Goal: Book appointment/travel/reservation

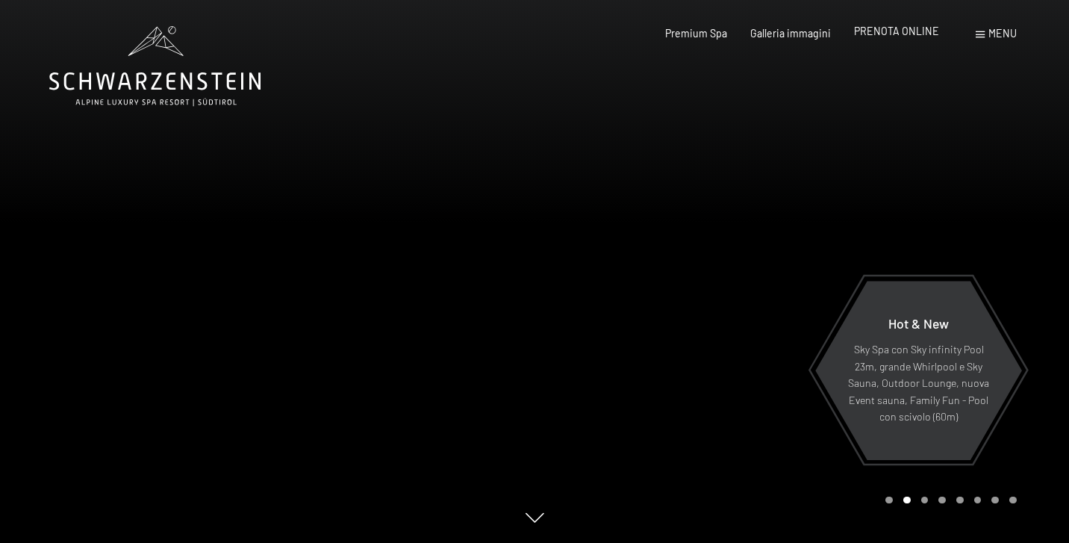
click at [912, 37] on span "PRENOTA ONLINE" at bounding box center [896, 31] width 85 height 13
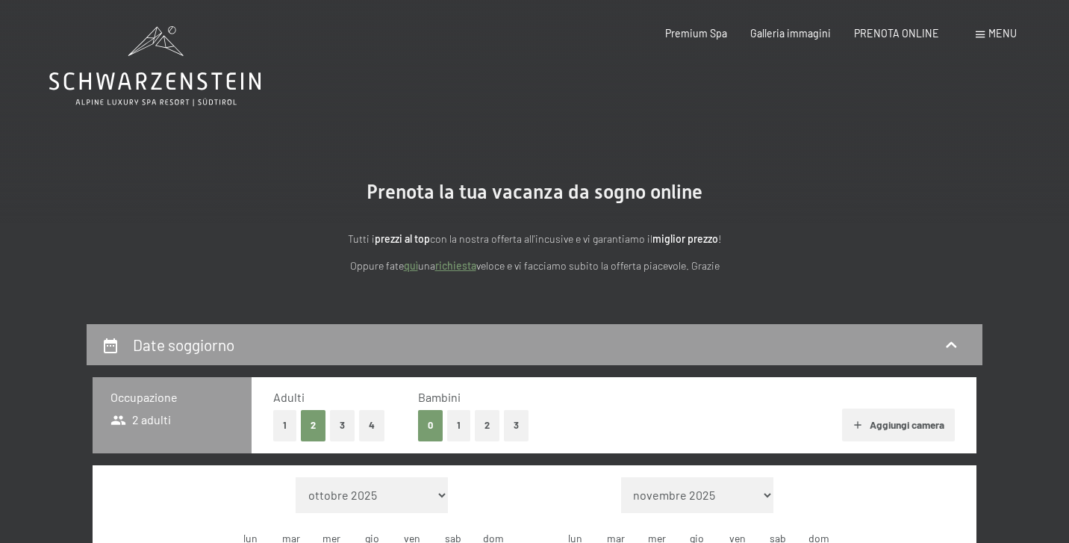
click at [459, 423] on button "1" at bounding box center [458, 425] width 23 height 31
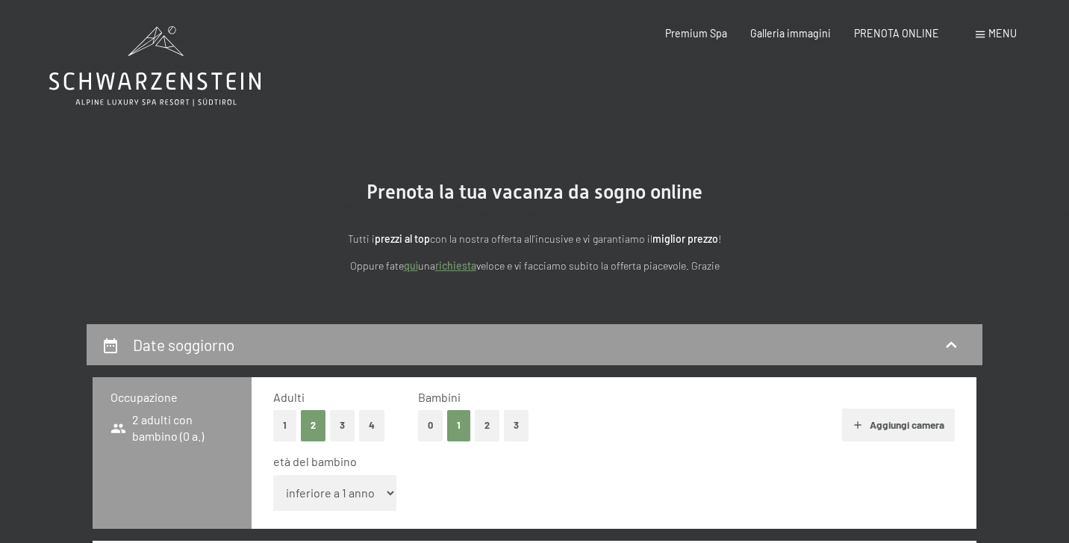
select select "10"
click at [897, 425] on button "Aggiungi camera" at bounding box center [898, 424] width 113 height 33
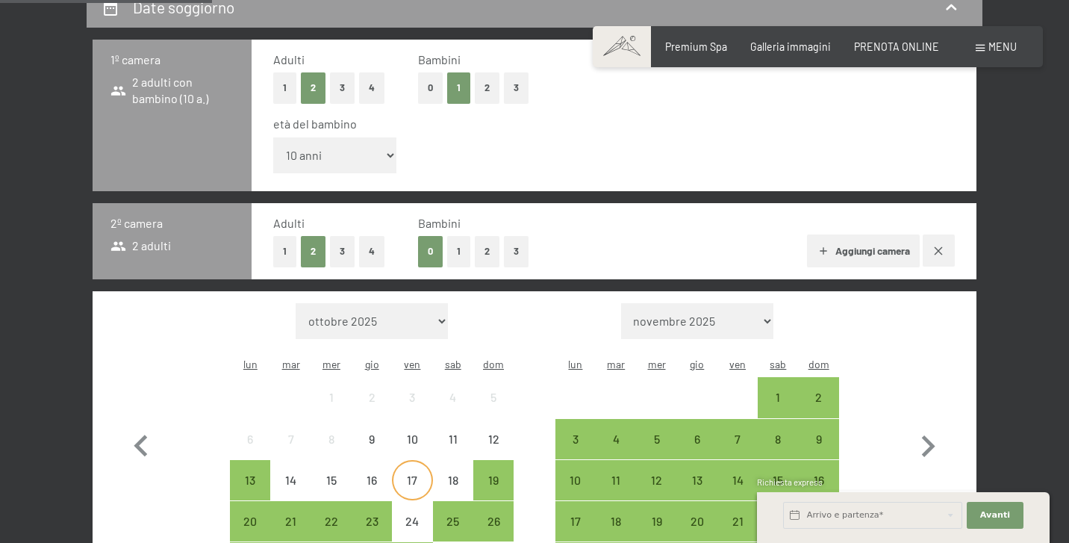
scroll to position [338, 0]
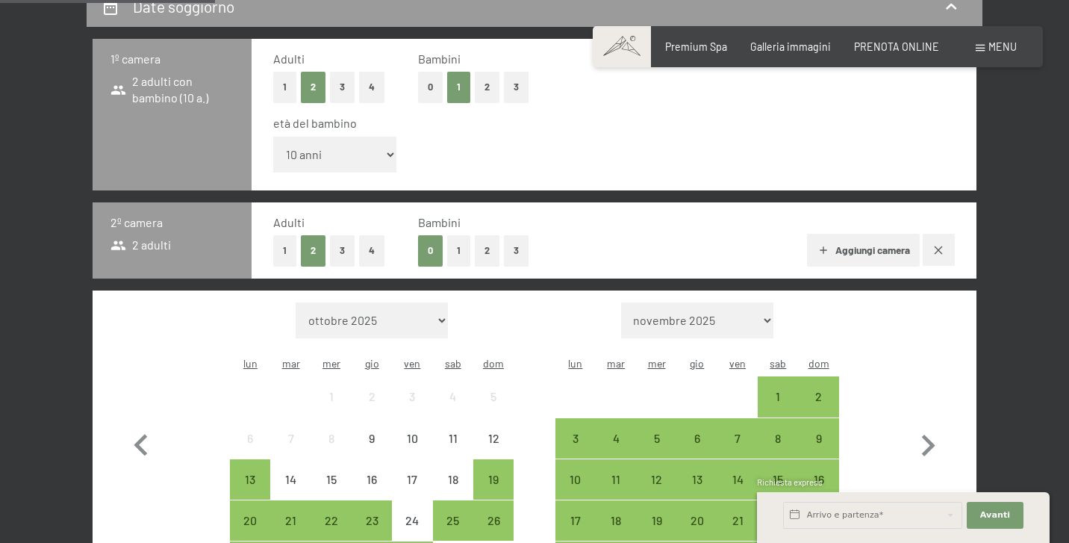
click at [337, 235] on button "3" at bounding box center [342, 250] width 25 height 31
click at [930, 435] on icon "button" at bounding box center [928, 446] width 13 height 22
select select "2025-11-01"
select select "2025-12-01"
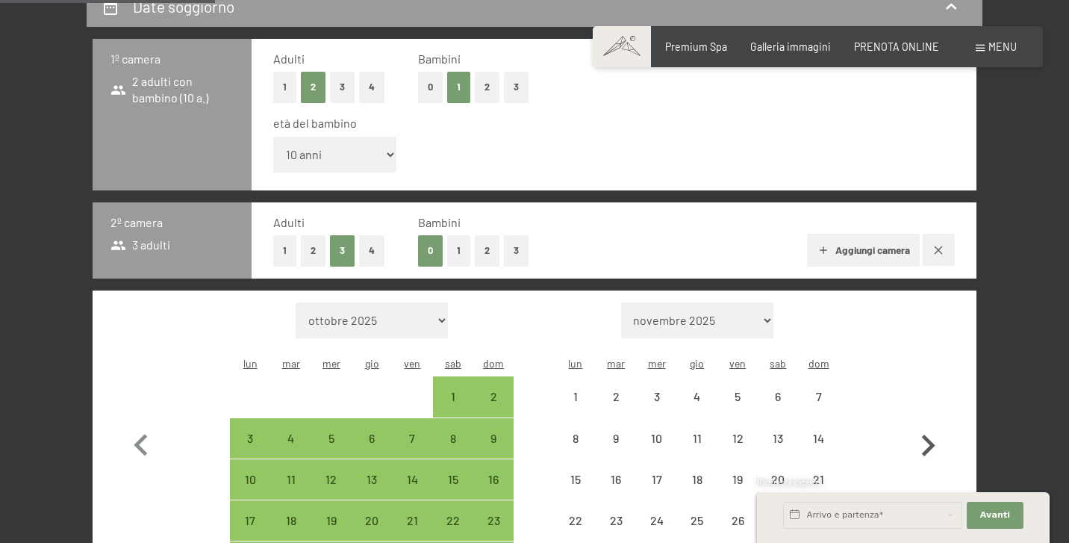
click at [930, 435] on icon "button" at bounding box center [928, 446] width 13 height 22
select select "2025-12-01"
select select "2026-01-01"
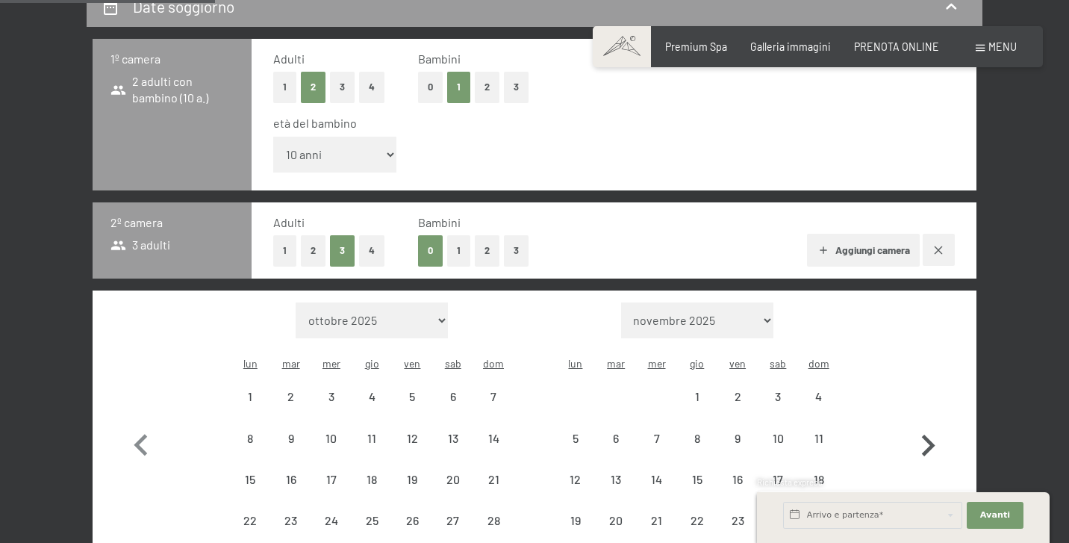
select select "2025-12-01"
select select "2026-01-01"
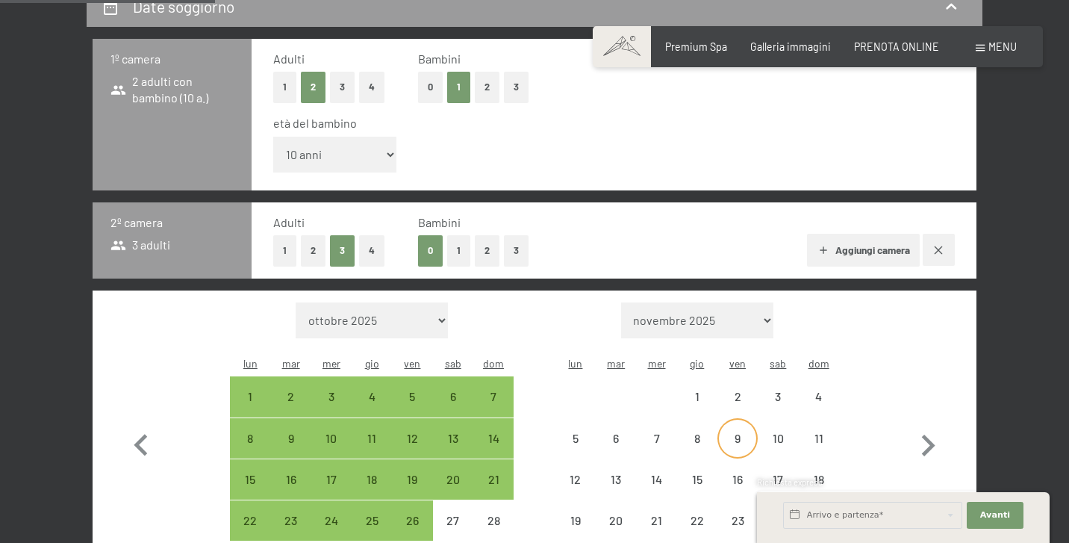
select select "2025-12-01"
select select "2026-01-01"
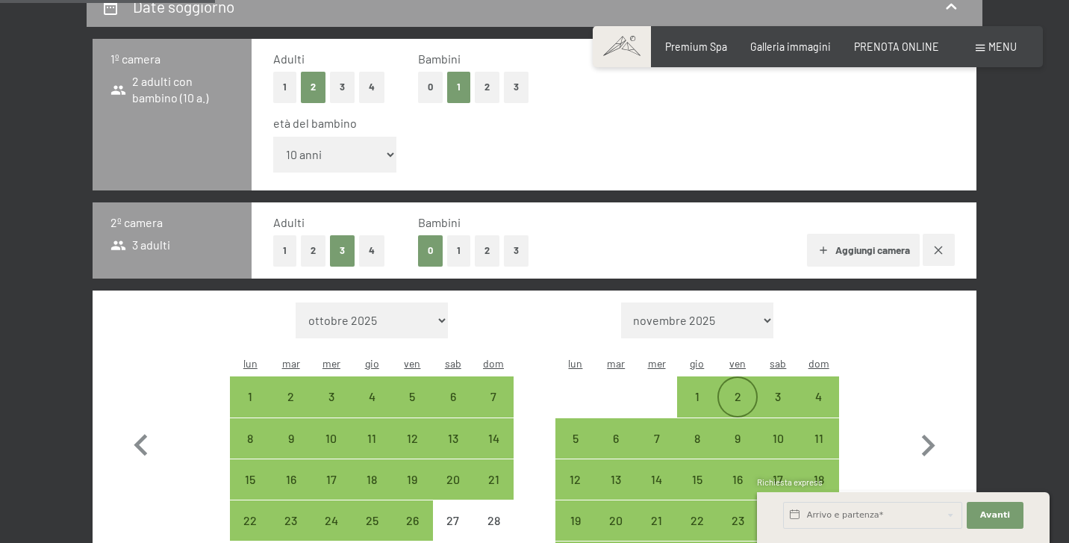
click at [739, 391] on div "2" at bounding box center [737, 409] width 37 height 37
select select "2025-12-01"
select select "2026-01-01"
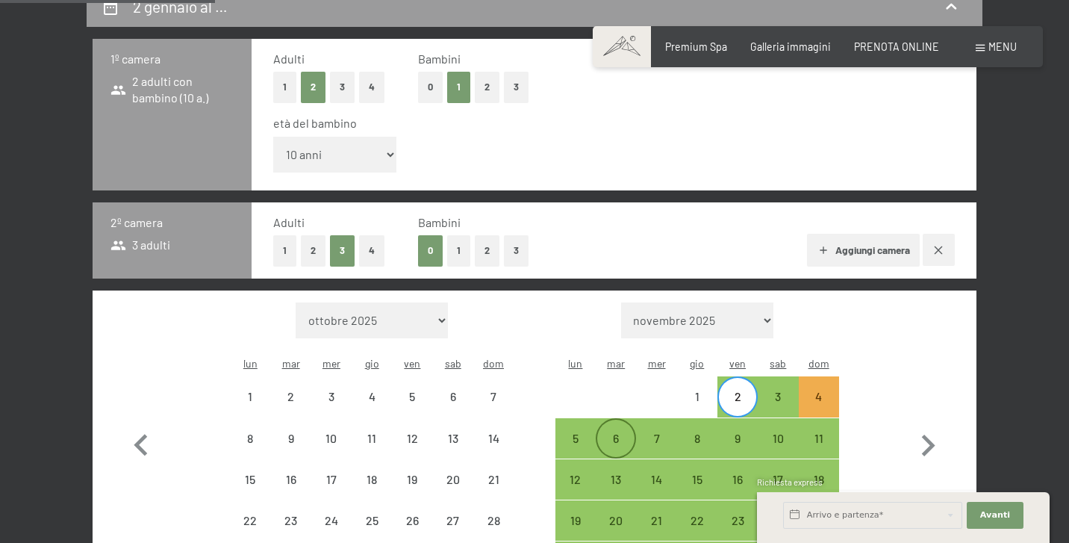
click at [610, 432] on div "6" at bounding box center [615, 450] width 37 height 37
select select "2025-12-01"
select select "2026-01-01"
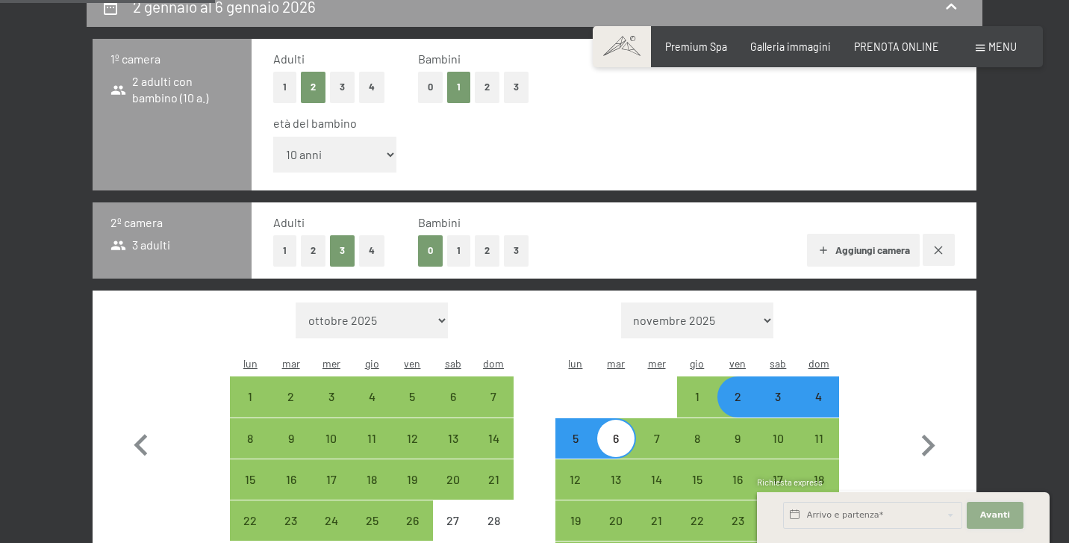
click at [995, 518] on span "Avanti" at bounding box center [995, 515] width 30 height 12
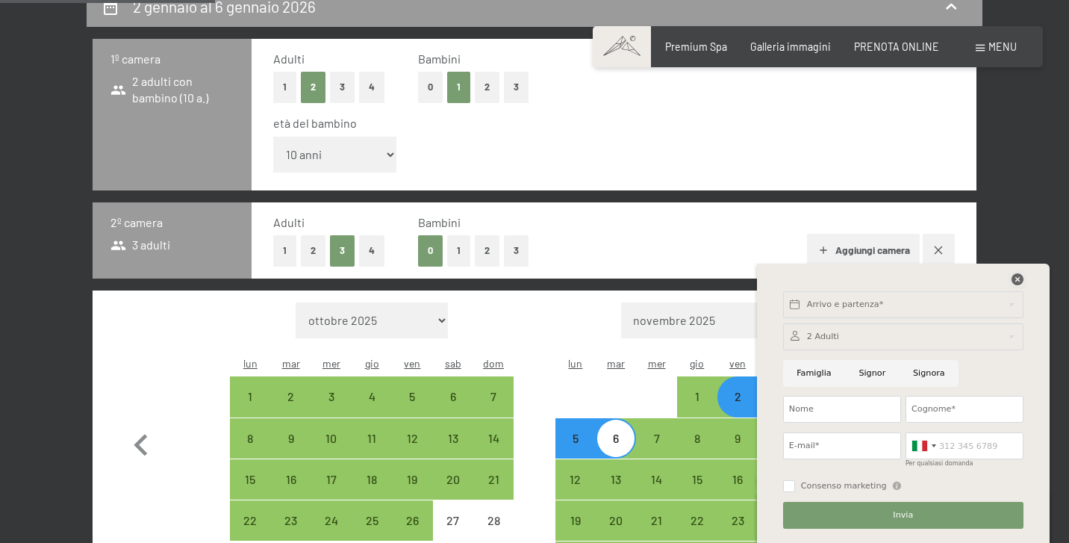
click at [1019, 279] on icon at bounding box center [1018, 279] width 12 height 12
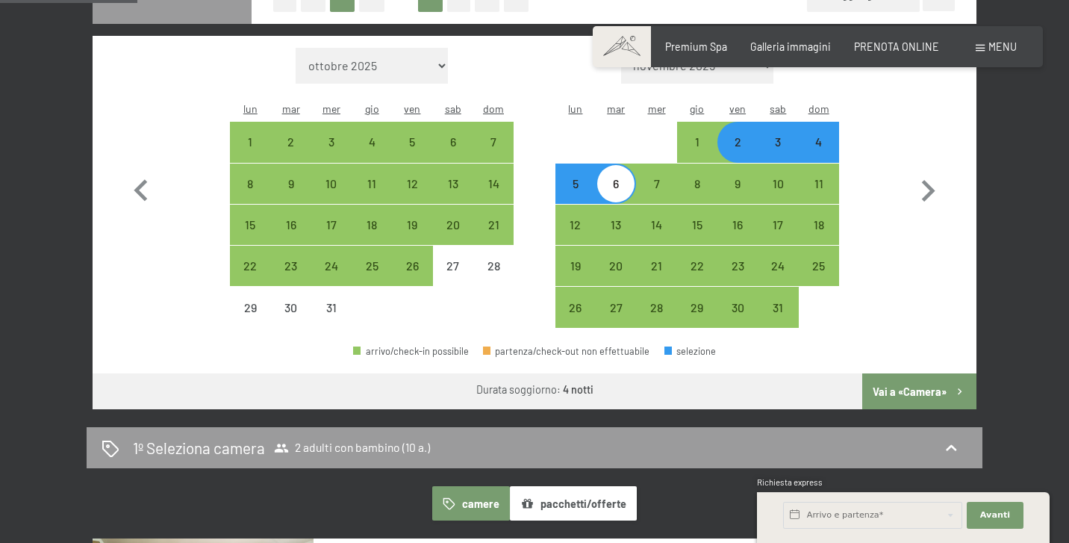
scroll to position [598, 0]
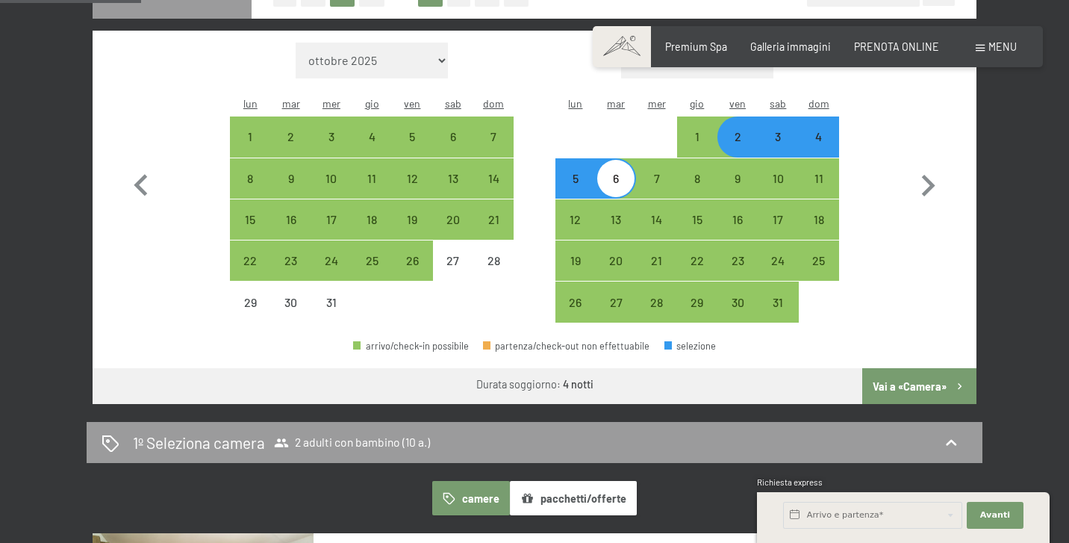
click at [933, 368] on button "Vai a «Camera»" at bounding box center [919, 386] width 114 height 36
select select "2025-12-01"
select select "2026-01-01"
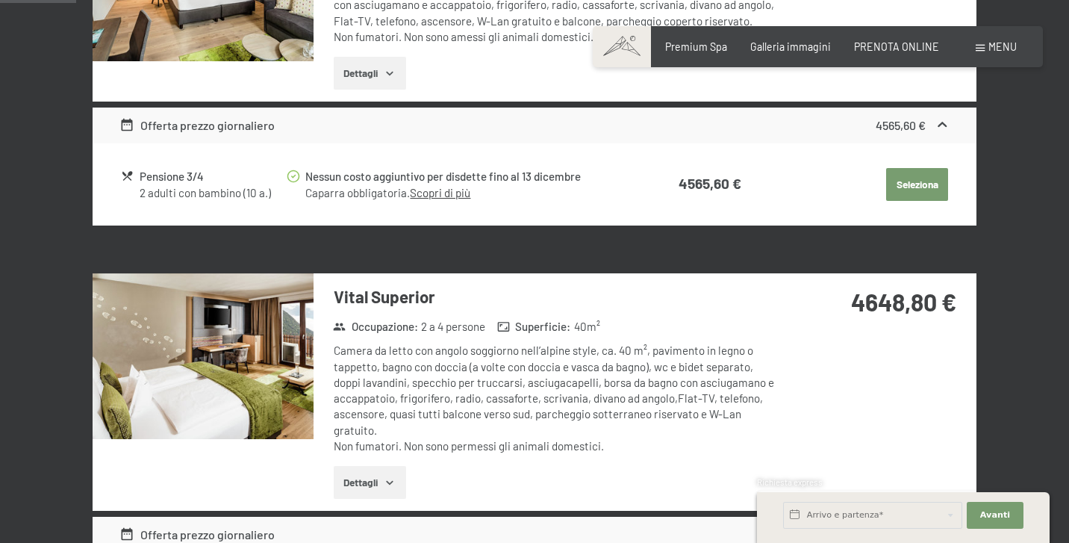
scroll to position [323, 0]
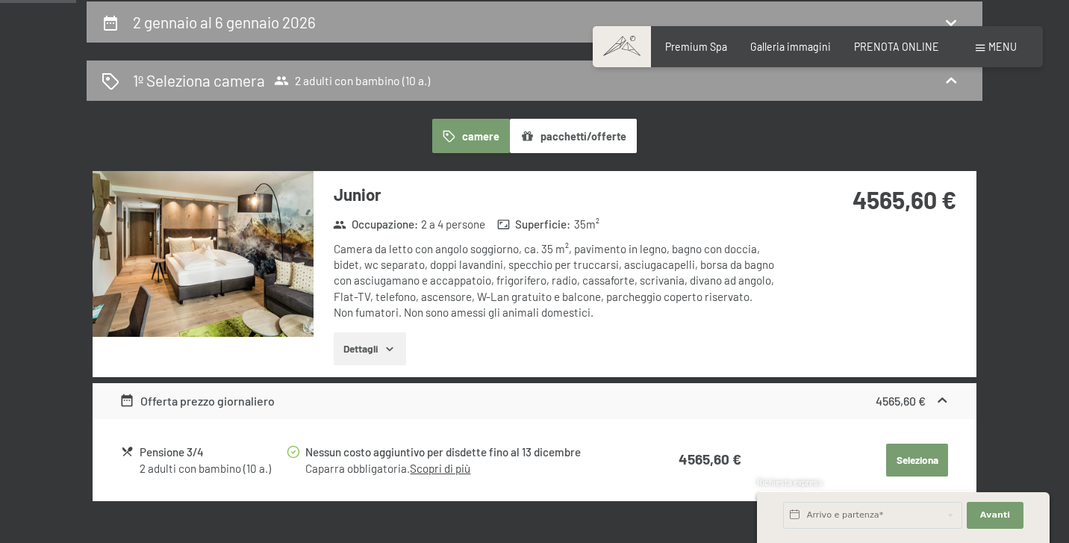
click at [921, 451] on button "Seleziona" at bounding box center [917, 460] width 62 height 33
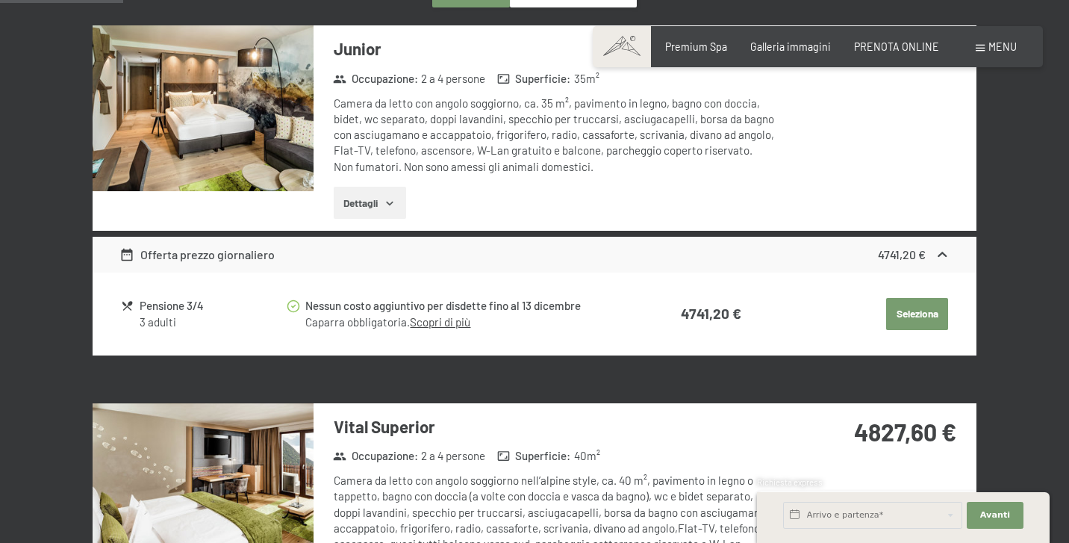
scroll to position [535, 0]
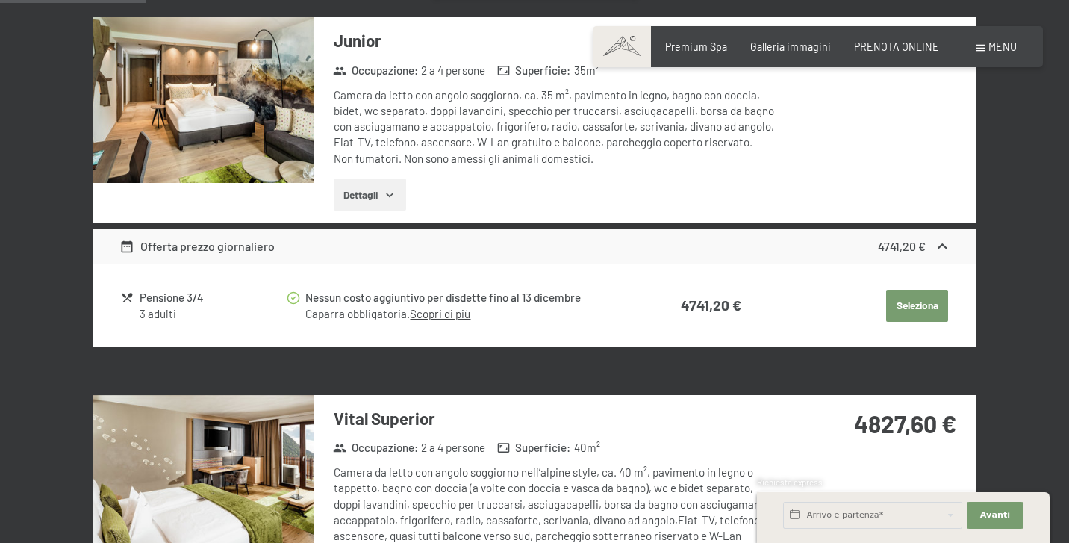
click at [907, 305] on button "Seleziona" at bounding box center [917, 306] width 62 height 33
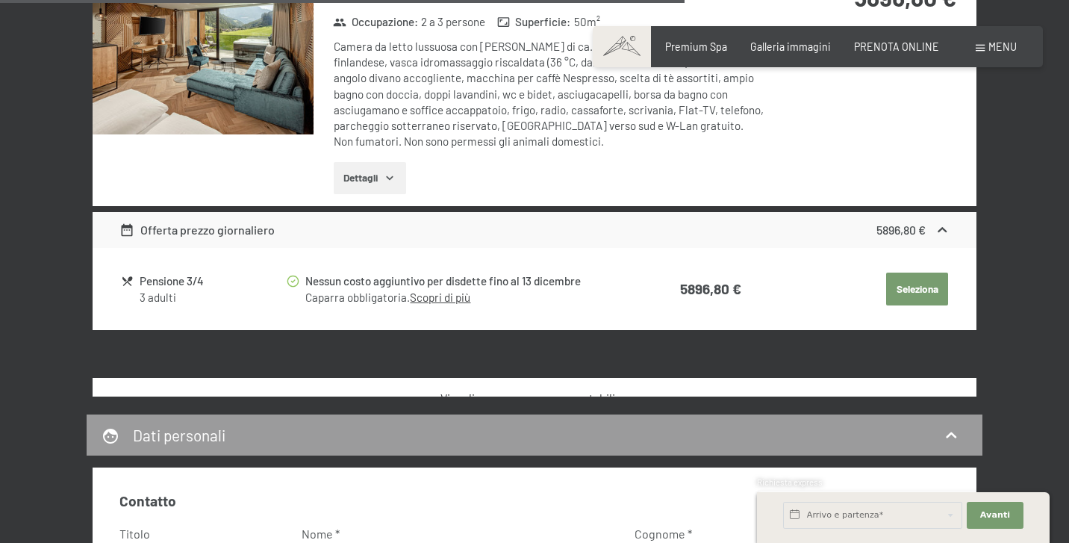
scroll to position [3046, 0]
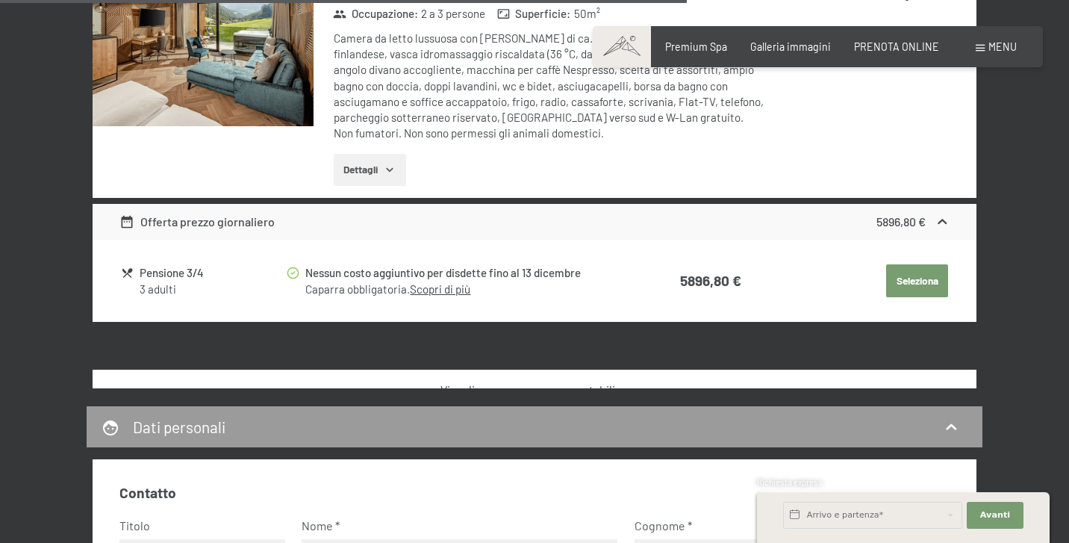
click at [620, 385] on icon at bounding box center [622, 390] width 11 height 11
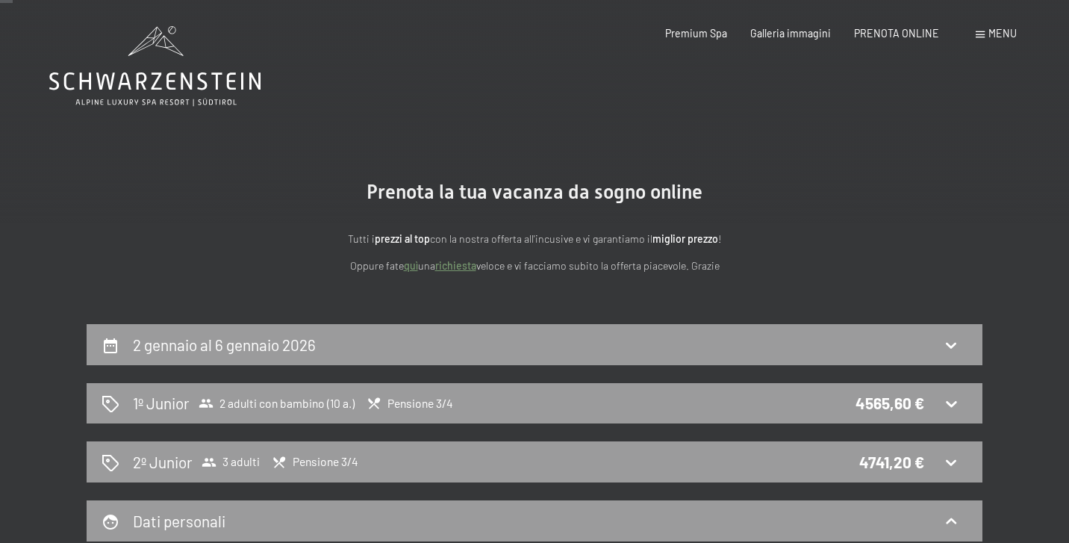
scroll to position [0, 0]
click at [168, 47] on icon at bounding box center [169, 45] width 28 height 21
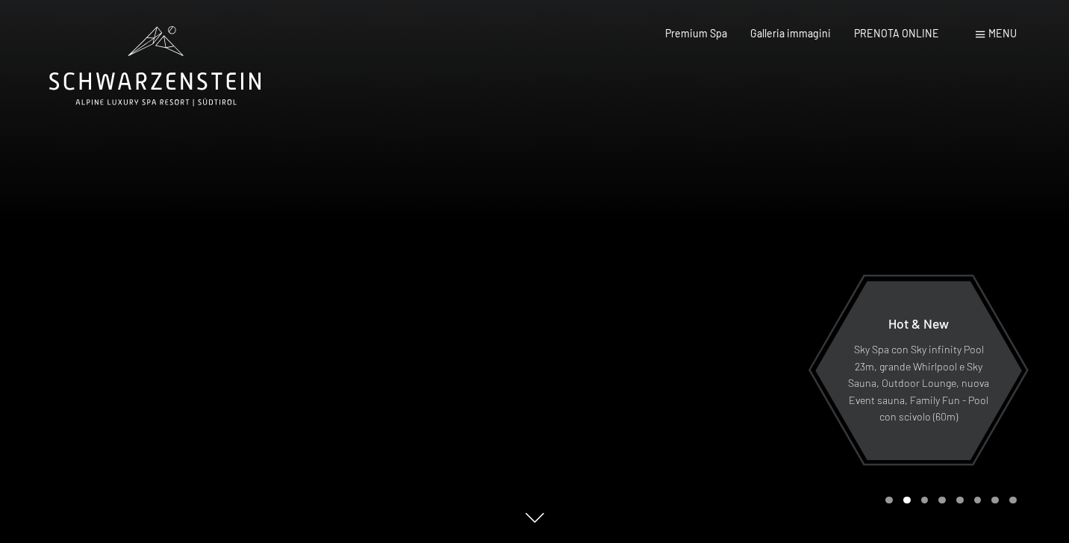
click at [989, 33] on span "Menu" at bounding box center [1003, 33] width 28 height 13
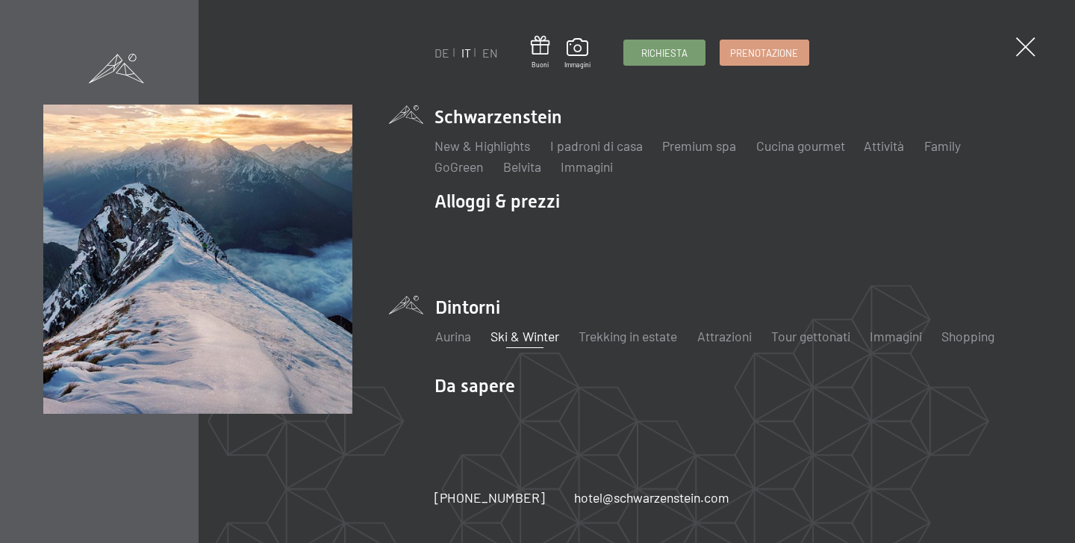
click at [553, 335] on link "Ski & Winter" at bounding box center [525, 336] width 69 height 16
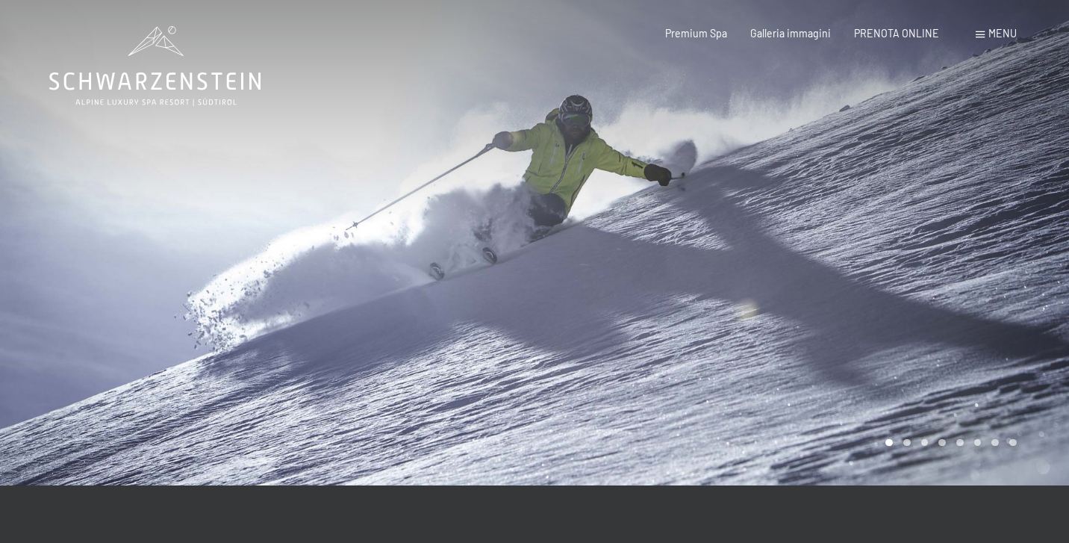
click at [821, 370] on div at bounding box center [802, 242] width 535 height 485
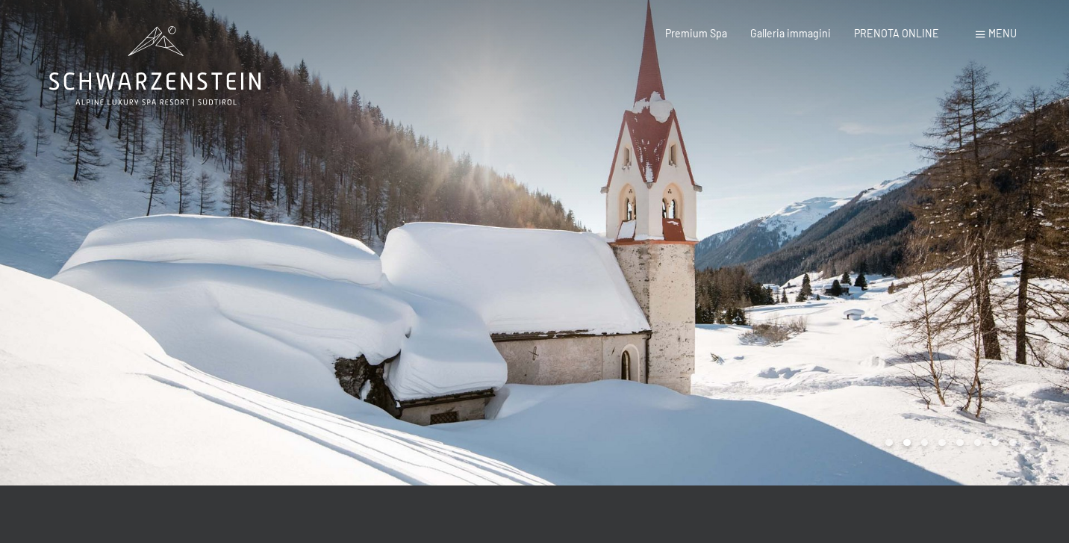
click at [821, 370] on div at bounding box center [802, 242] width 535 height 485
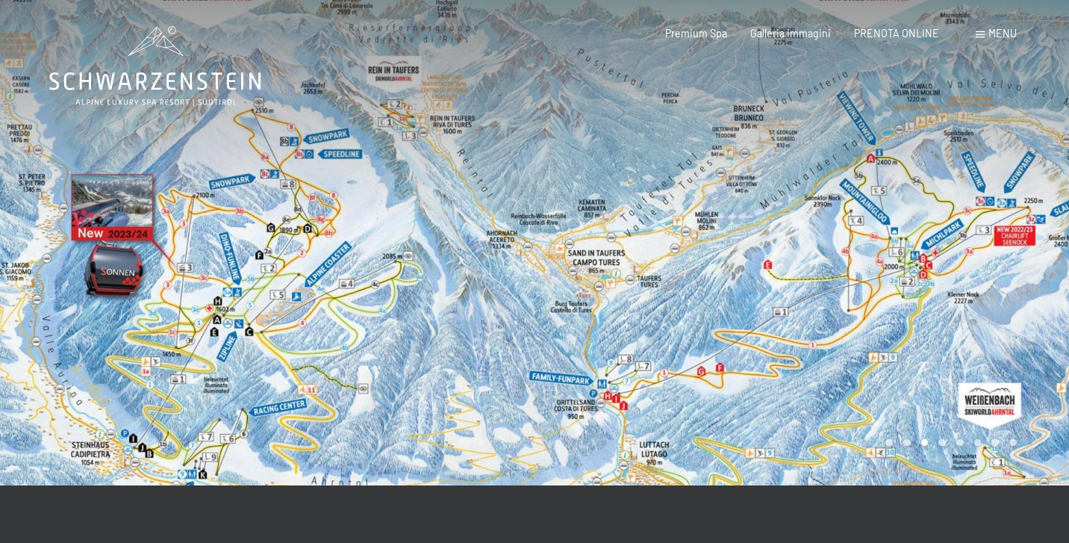
click at [990, 37] on span "Menu" at bounding box center [1003, 33] width 28 height 13
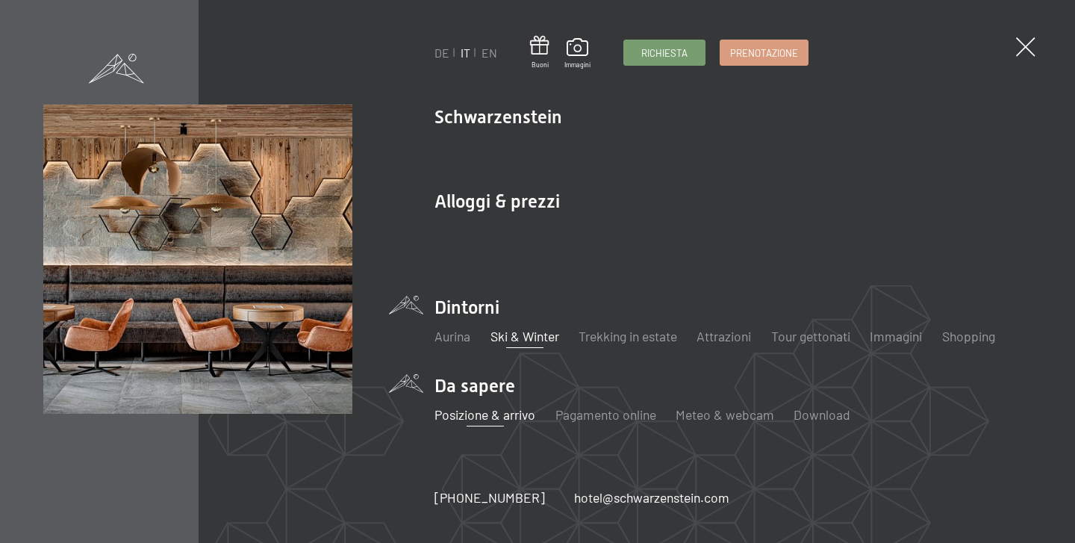
click at [484, 417] on link "Posizione & arrivo" at bounding box center [485, 414] width 101 height 16
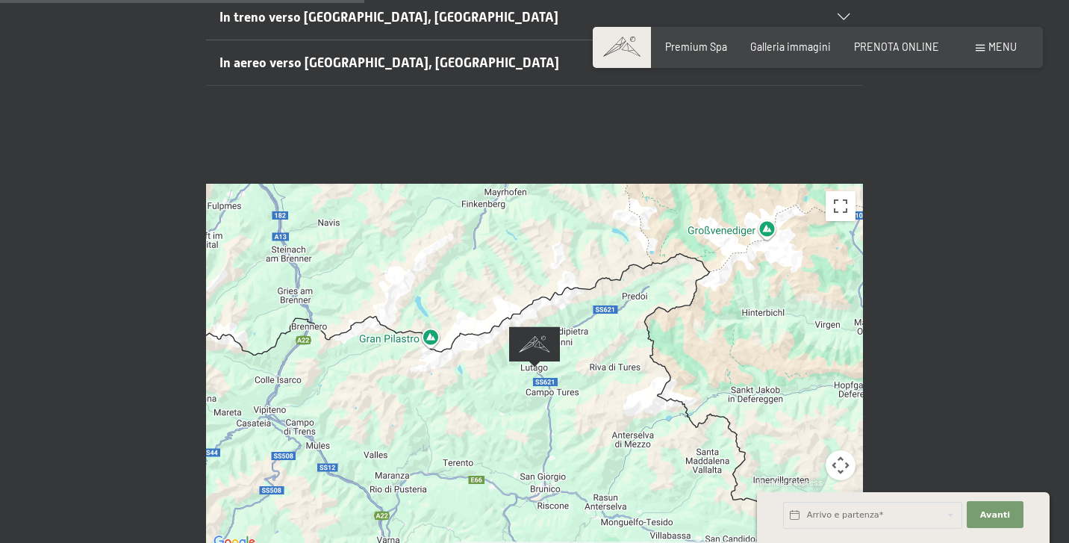
scroll to position [480, 0]
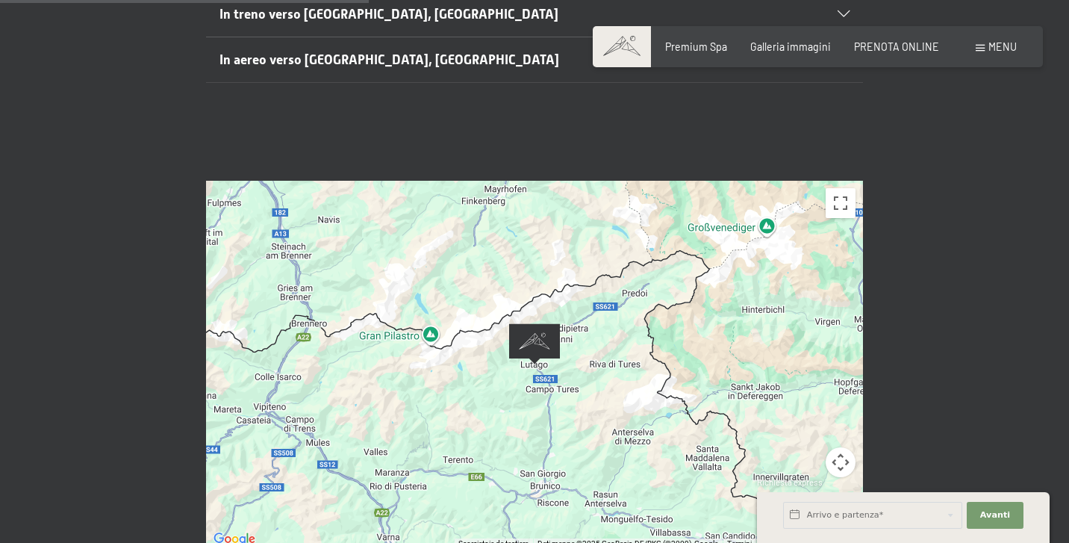
click at [543, 323] on img "Alpine Luxury SPA Resort SCHWARZENSTEIN" at bounding box center [534, 343] width 51 height 41
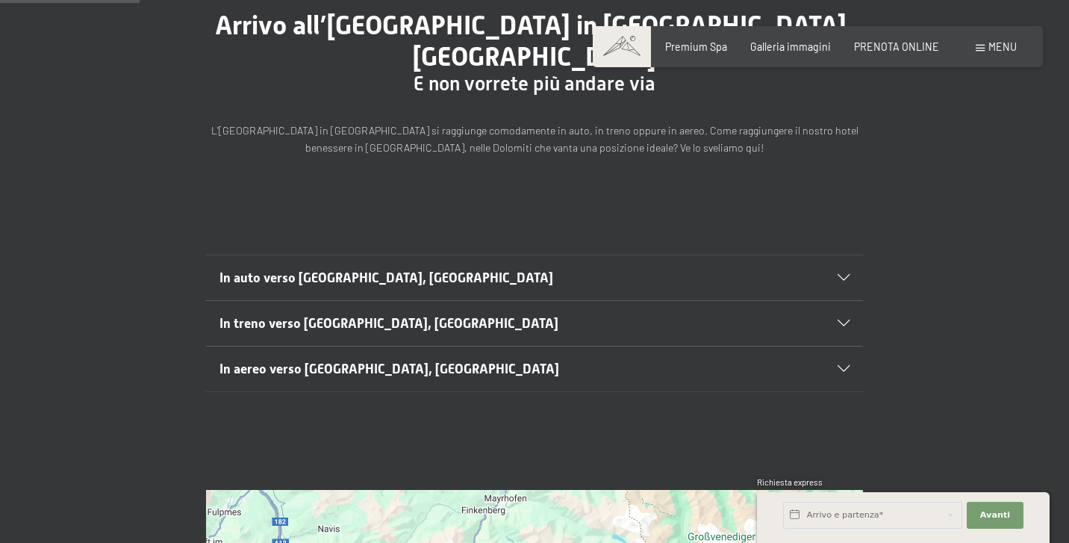
scroll to position [165, 0]
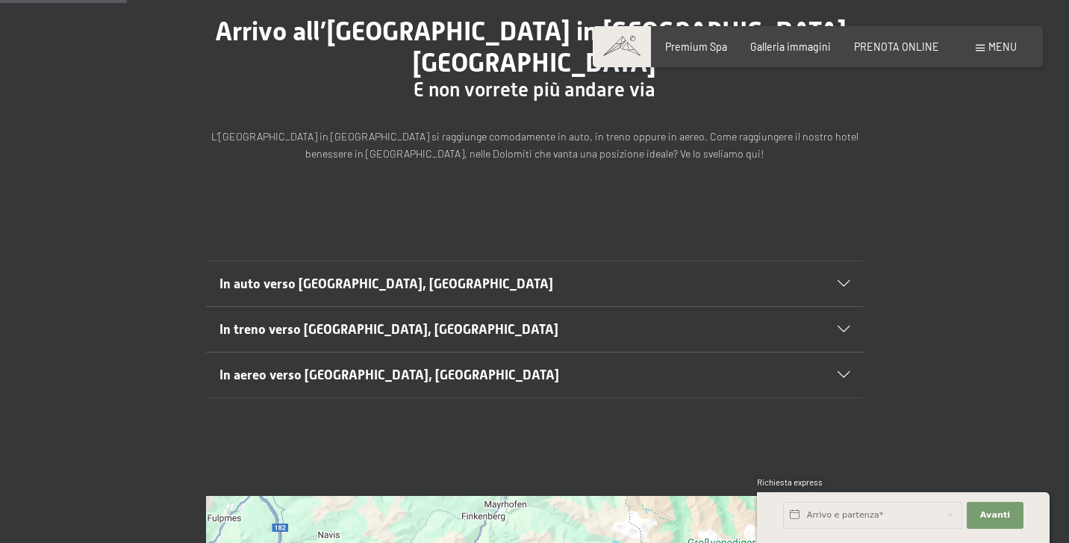
click at [847, 281] on icon at bounding box center [844, 284] width 12 height 7
